Goal: Task Accomplishment & Management: Complete application form

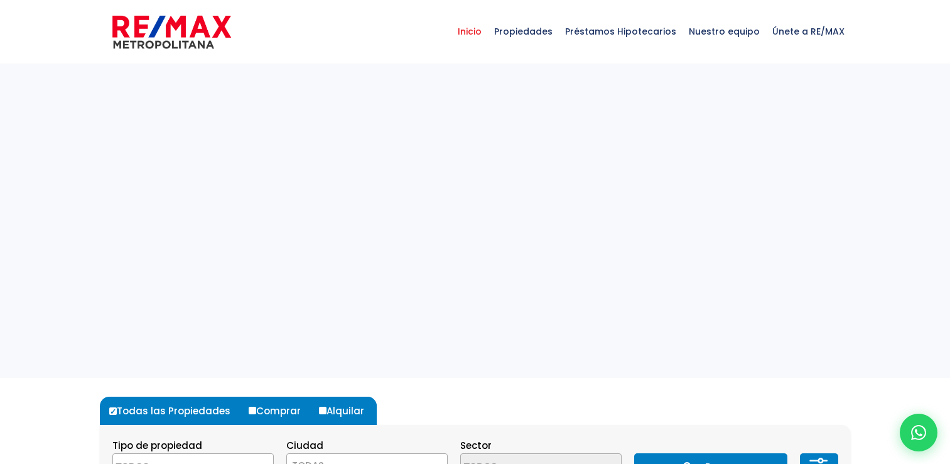
select select
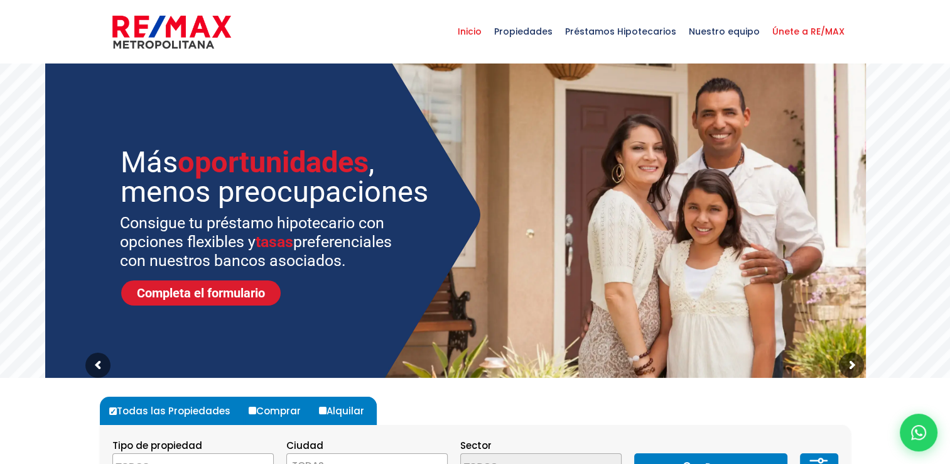
click at [818, 31] on span "Únete a RE/MAX" at bounding box center [808, 32] width 85 height 38
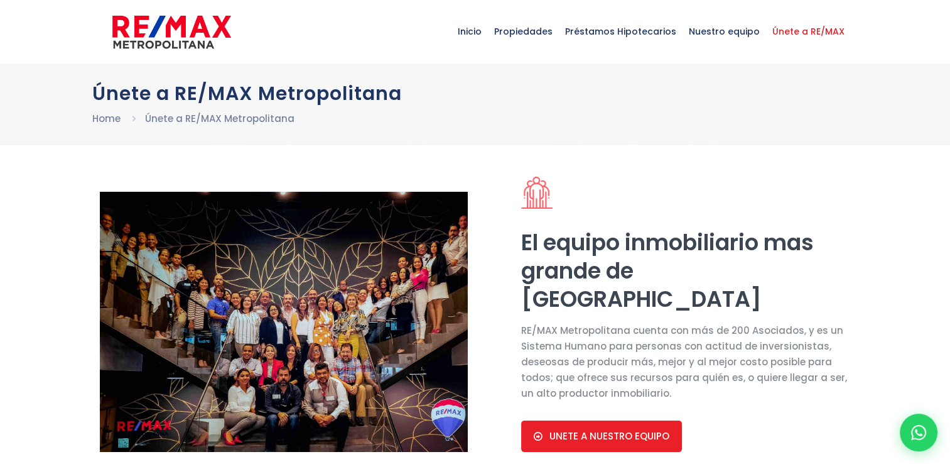
select select "DO"
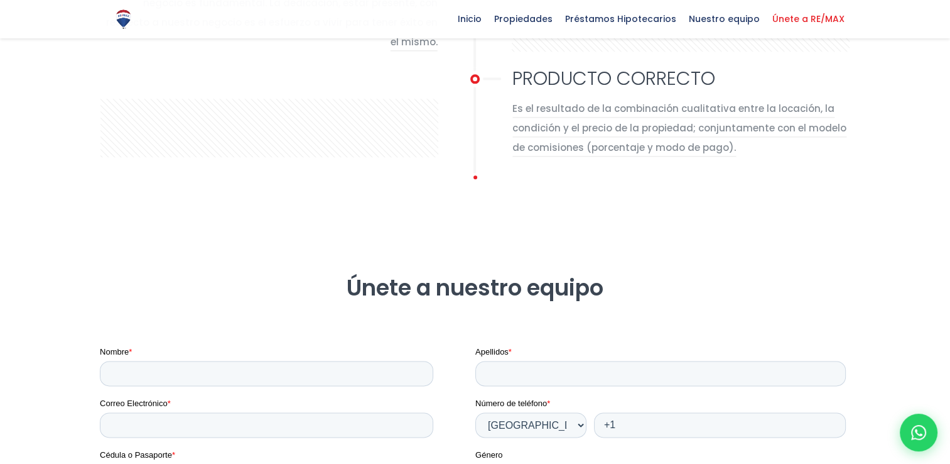
scroll to position [1580, 0]
